Goal: Information Seeking & Learning: Learn about a topic

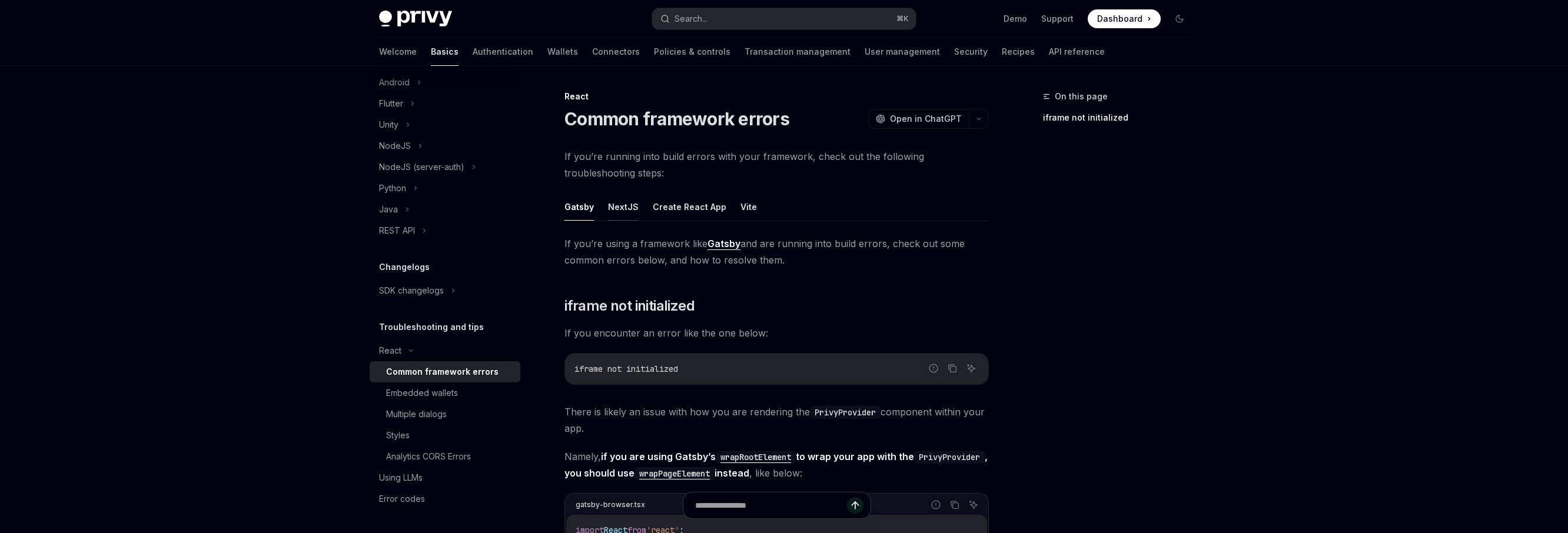
click at [628, 212] on button "NextJS" at bounding box center [624, 207] width 31 height 27
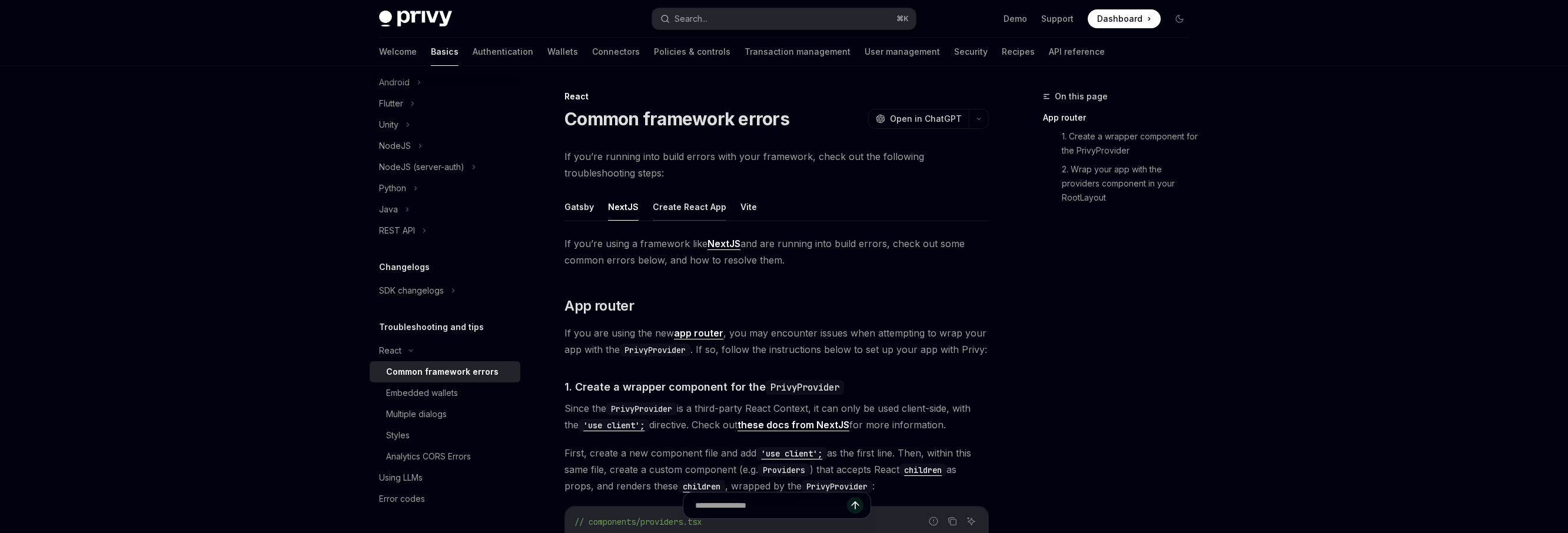
click at [682, 210] on button "Create React App" at bounding box center [689, 207] width 74 height 27
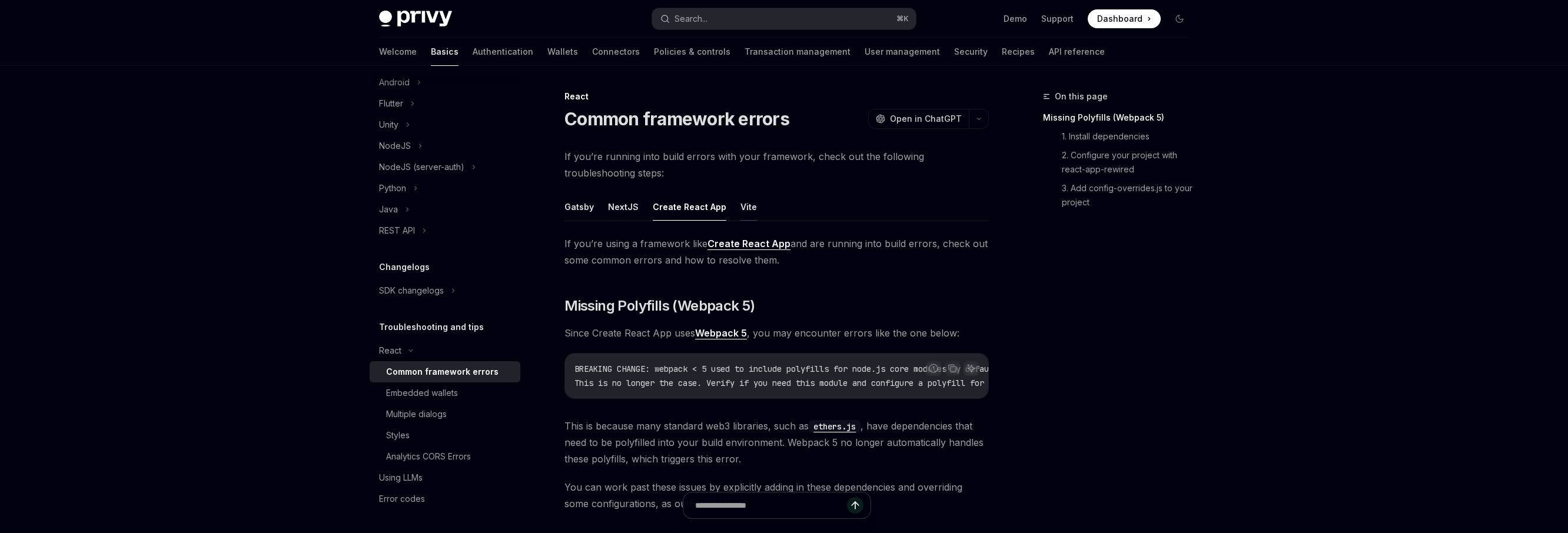
click at [740, 209] on button "Vite" at bounding box center [748, 207] width 16 height 27
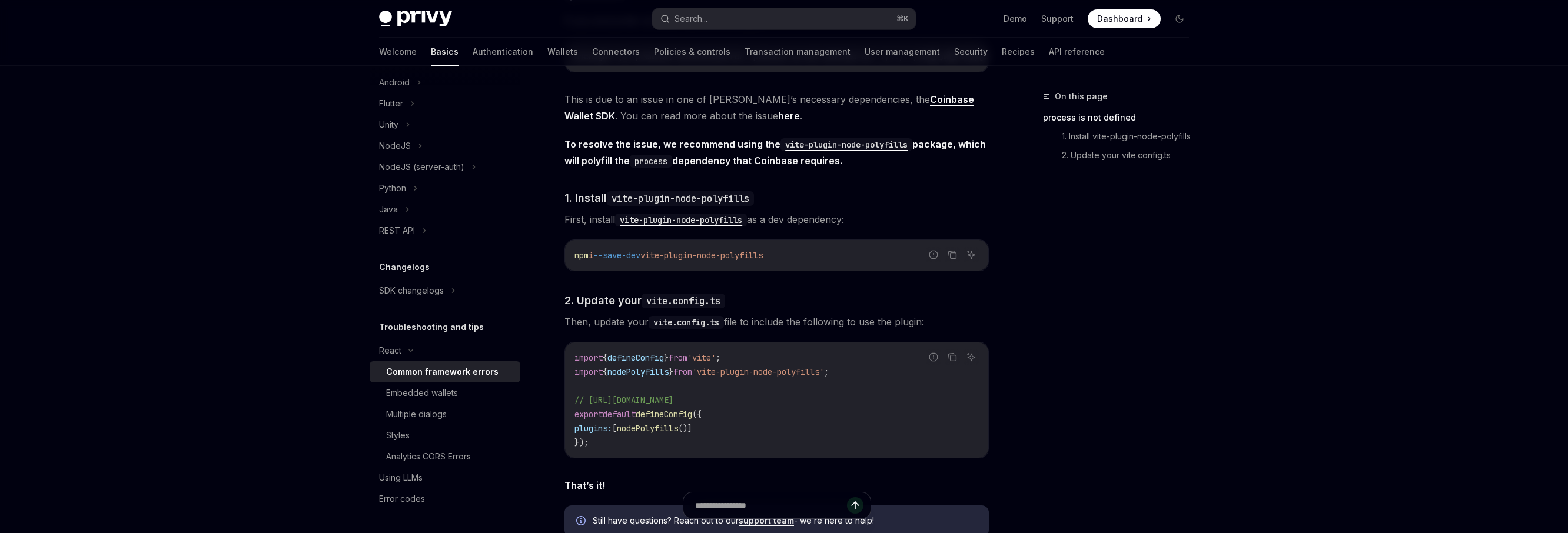
scroll to position [460, 0]
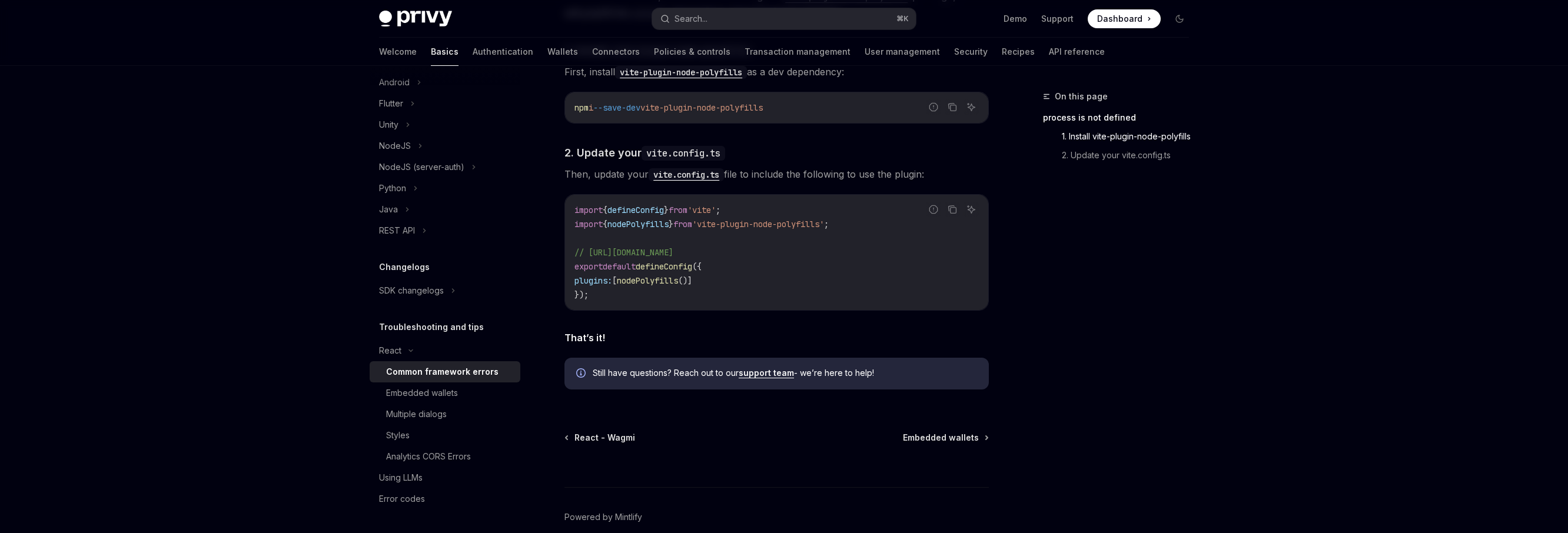
click at [705, 317] on div "If you’re using a framework like Vite and are running into build errors, check …" at bounding box center [777, 86] width 424 height 624
click at [449, 461] on div "Analytics CORS Errors" at bounding box center [428, 457] width 85 height 15
type textarea "*"
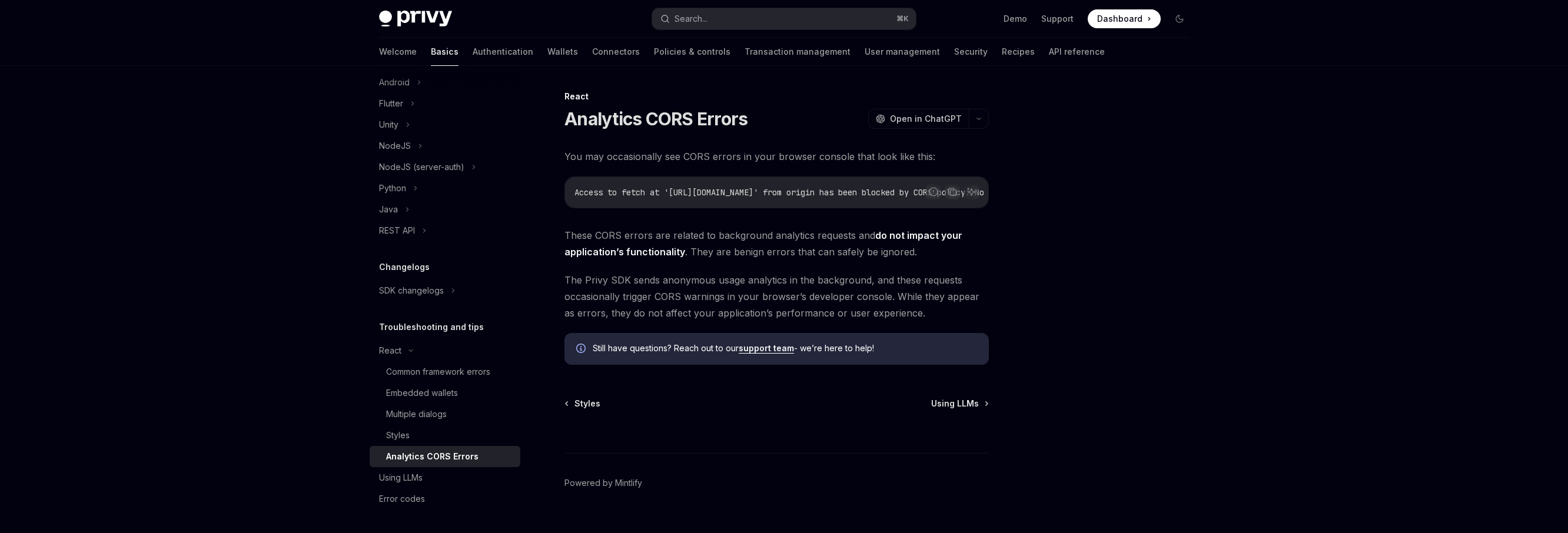
click at [683, 287] on span "The Privy SDK sends anonymous usage analytics in the background, and these requ…" at bounding box center [777, 297] width 424 height 50
click at [681, 311] on span "The Privy SDK sends anonymous usage analytics in the background, and these requ…" at bounding box center [777, 297] width 424 height 50
